Goal: Find specific page/section: Find specific page/section

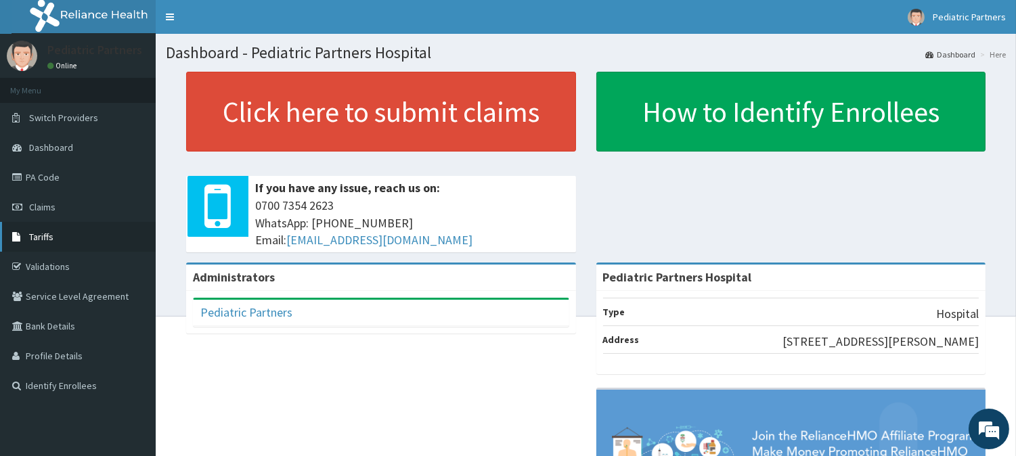
click at [37, 238] on span "Tariffs" at bounding box center [41, 237] width 24 height 12
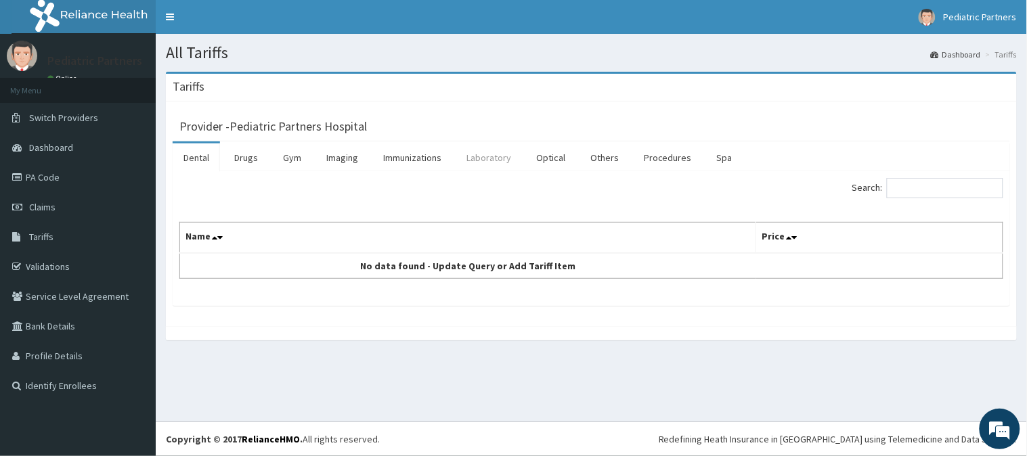
click at [499, 162] on link "Laboratory" at bounding box center [488, 157] width 66 height 28
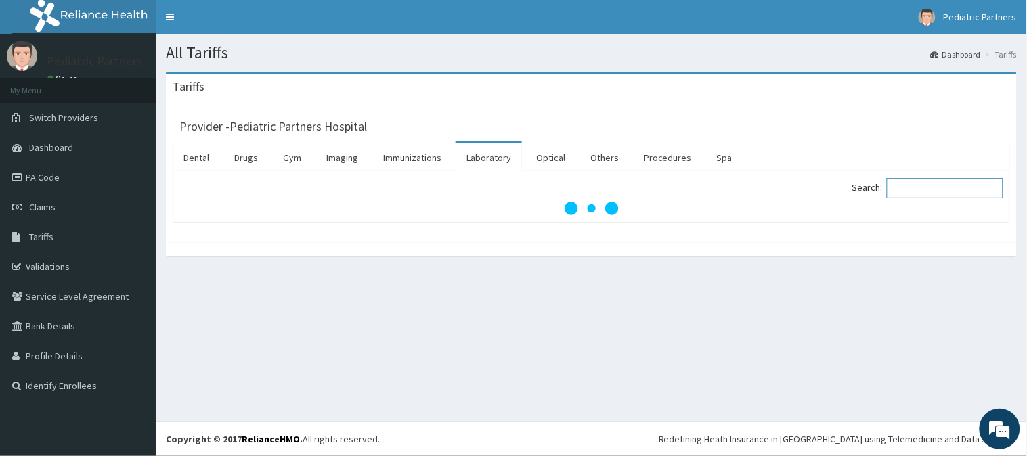
click at [958, 194] on input "Search:" at bounding box center [945, 188] width 116 height 20
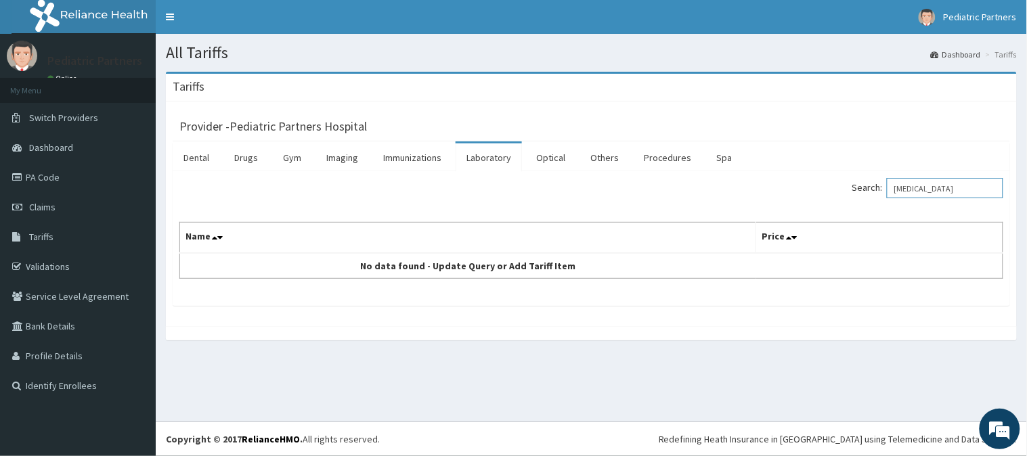
drag, startPoint x: 943, startPoint y: 191, endPoint x: 809, endPoint y: 187, distance: 133.4
click at [809, 187] on div "Search: [MEDICAL_DATA]" at bounding box center [803, 190] width 402 height 24
type input "[MEDICAL_DATA]"
drag, startPoint x: 610, startPoint y: 164, endPoint x: 745, endPoint y: 158, distance: 135.5
click at [610, 163] on link "Others" at bounding box center [604, 157] width 50 height 28
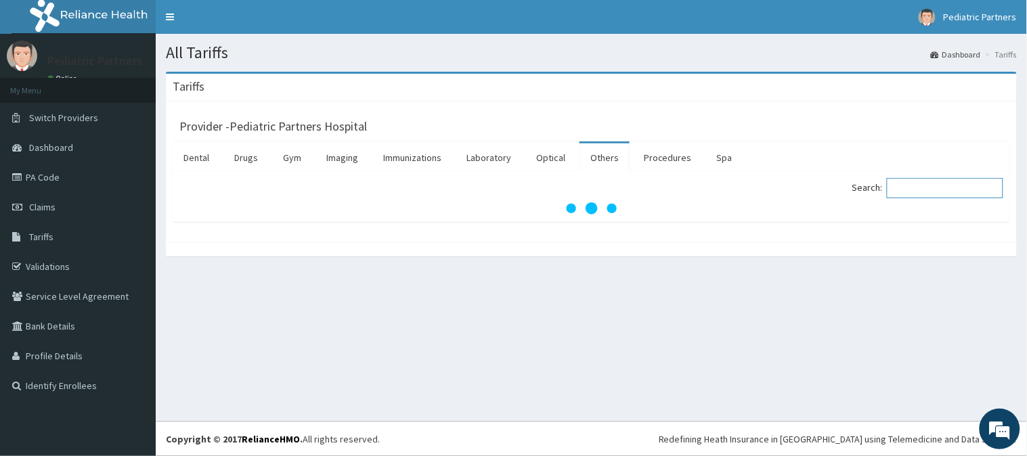
click at [947, 196] on input "Search:" at bounding box center [945, 188] width 116 height 20
paste input "[MEDICAL_DATA]"
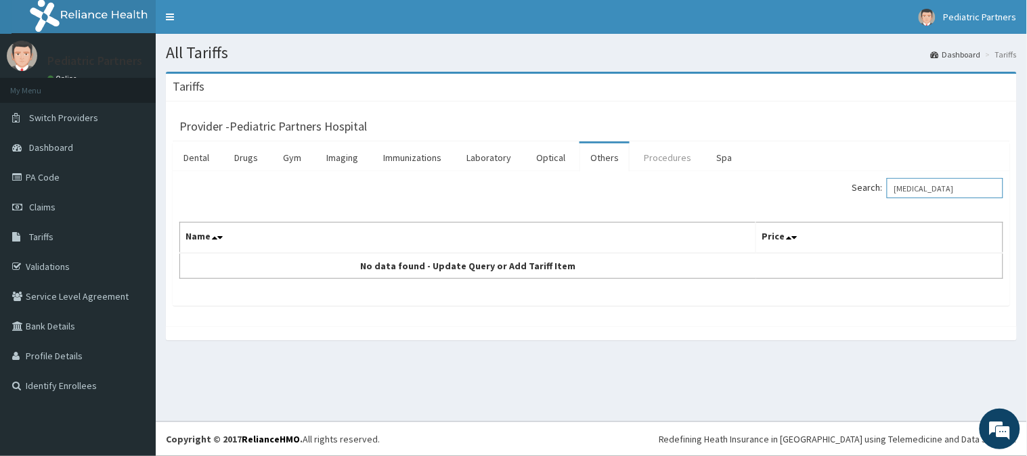
type input "[MEDICAL_DATA]"
click at [668, 161] on link "Procedures" at bounding box center [668, 157] width 70 height 28
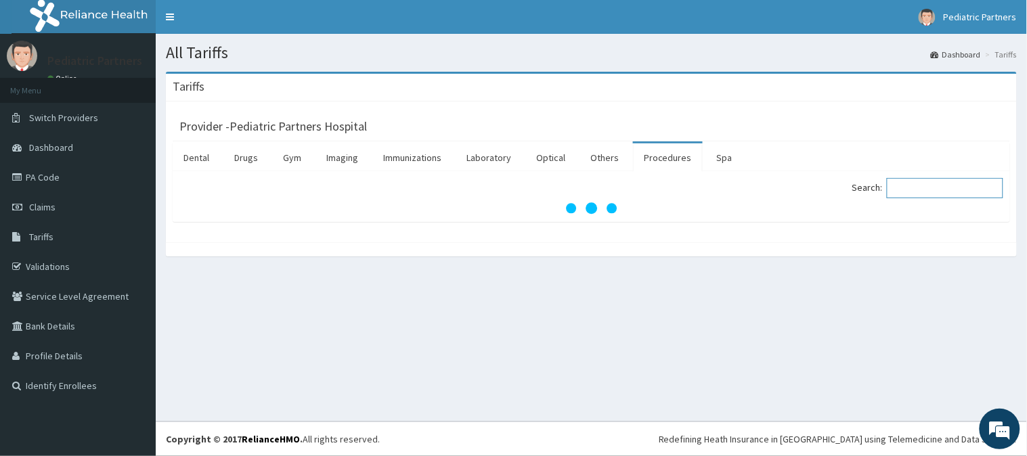
click at [930, 186] on input "Search:" at bounding box center [945, 188] width 116 height 20
paste input "[MEDICAL_DATA]"
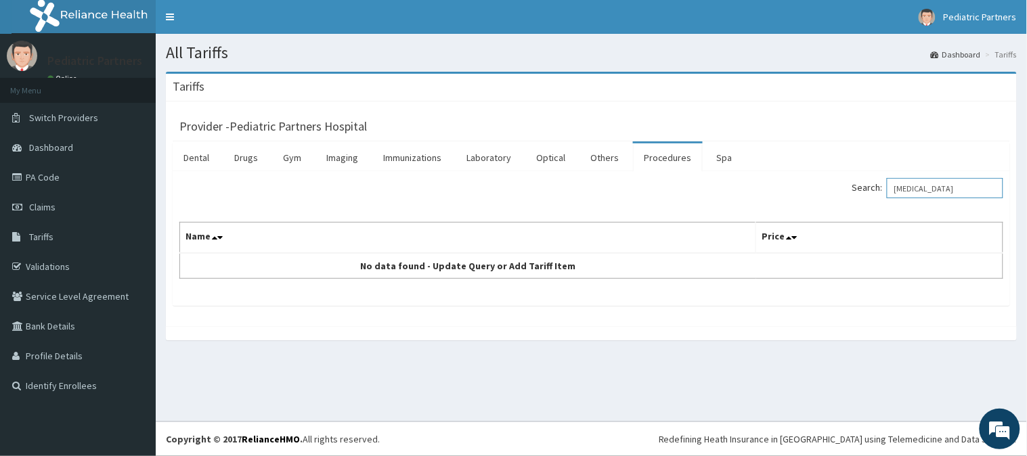
type input "[MEDICAL_DATA]"
